Goal: Task Accomplishment & Management: Use online tool/utility

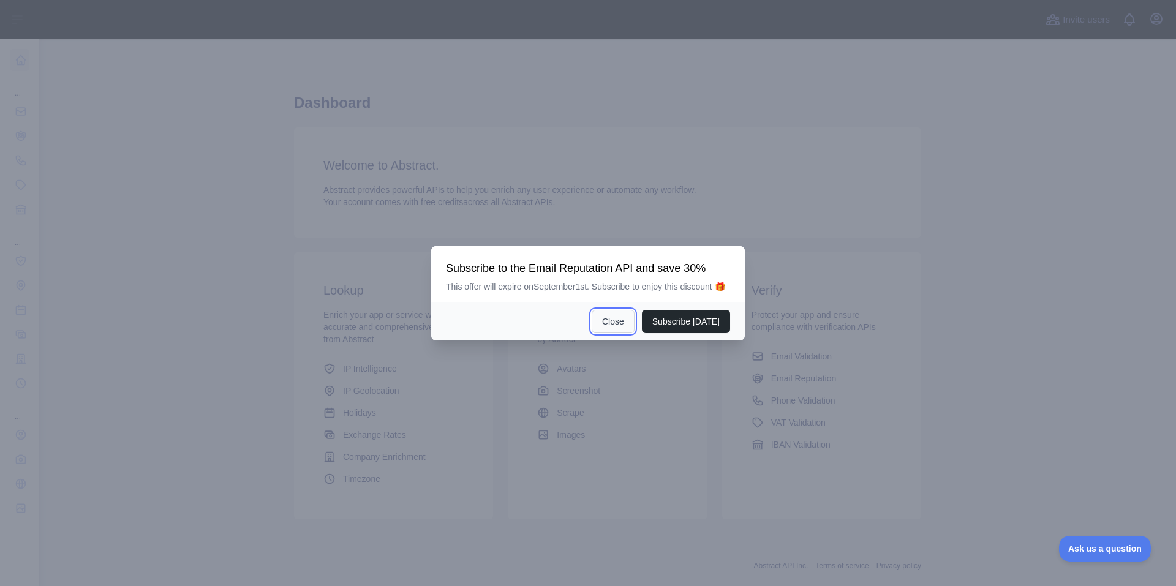
click at [615, 322] on button "Close" at bounding box center [613, 321] width 43 height 23
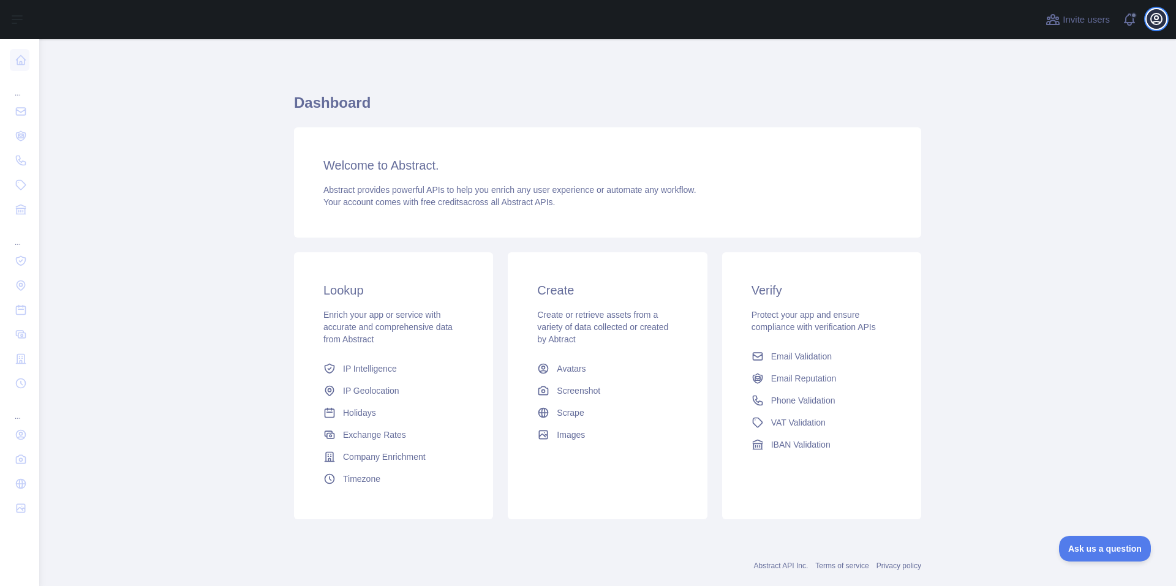
click at [1160, 21] on icon "button" at bounding box center [1156, 19] width 15 height 15
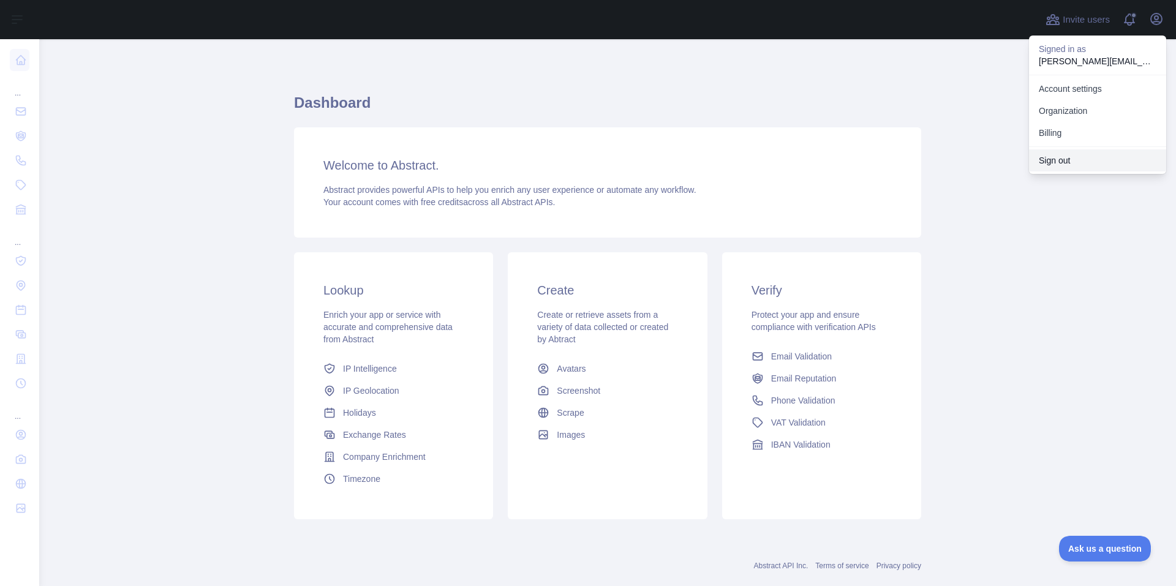
click at [1048, 161] on button "Sign out" at bounding box center [1097, 161] width 137 height 22
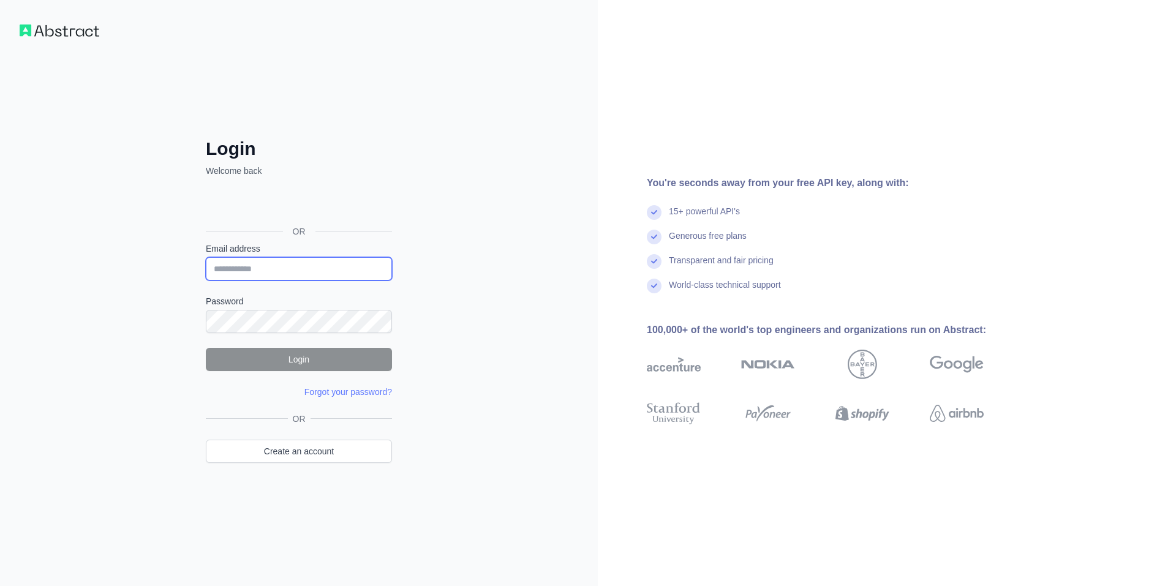
click at [264, 270] on input "Email address" at bounding box center [299, 268] width 186 height 23
type input "**********"
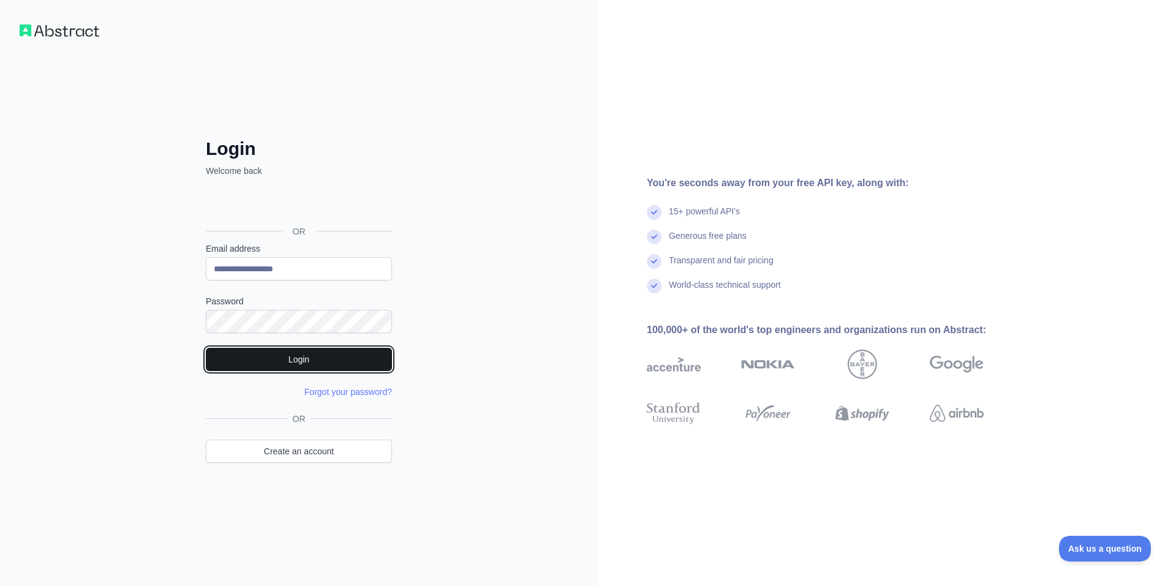
click at [286, 361] on button "Login" at bounding box center [299, 359] width 186 height 23
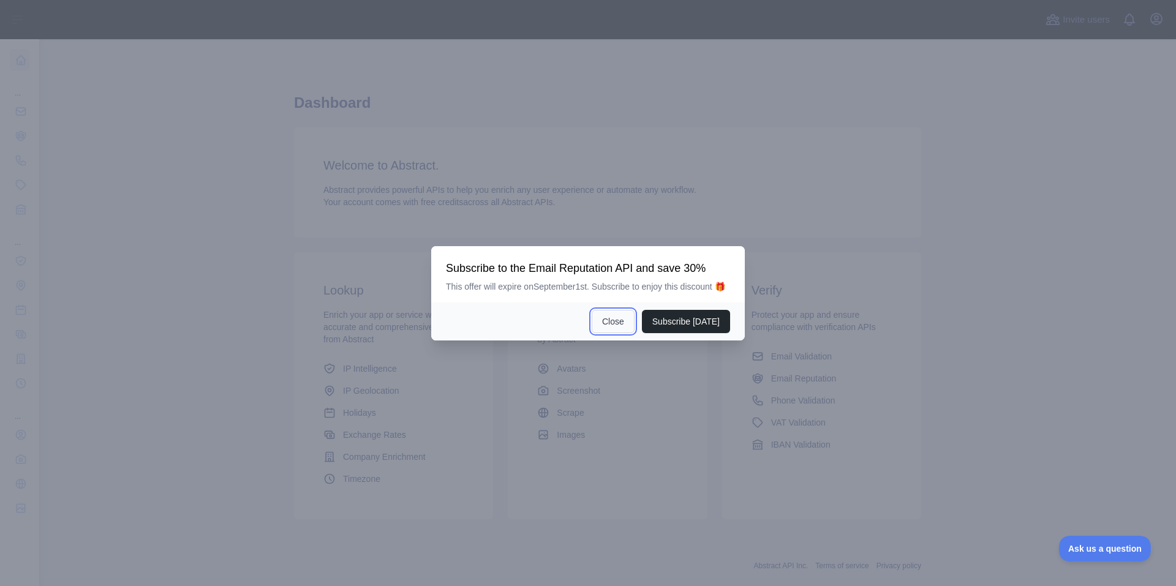
click at [613, 320] on button "Close" at bounding box center [613, 321] width 43 height 23
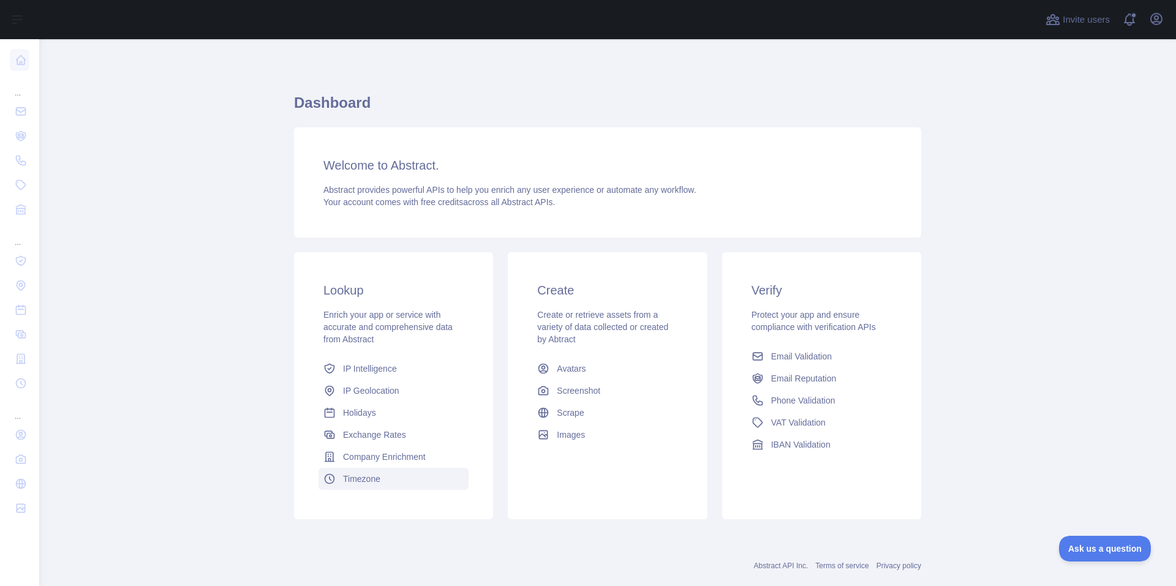
click at [365, 477] on span "Timezone" at bounding box center [361, 479] width 37 height 12
